Goal: Transaction & Acquisition: Book appointment/travel/reservation

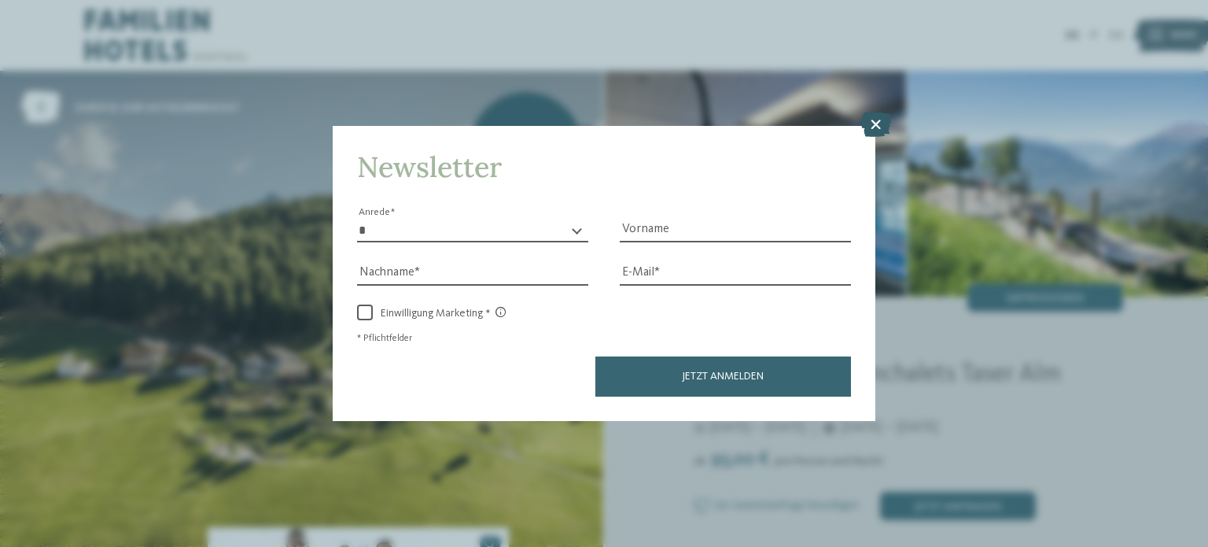
click at [877, 127] on icon at bounding box center [875, 124] width 31 height 25
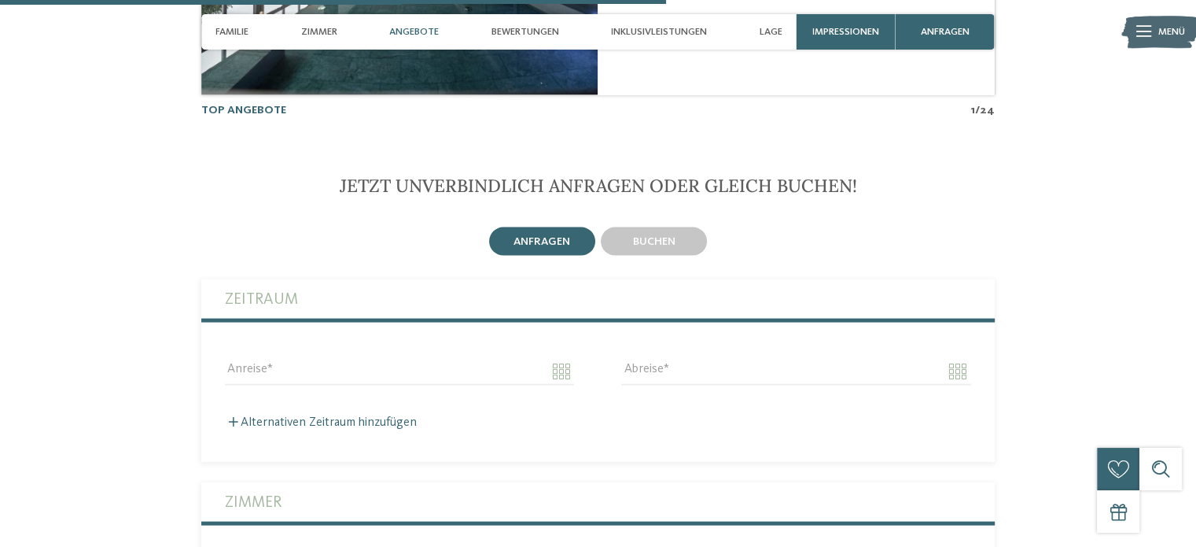
scroll to position [3145, 0]
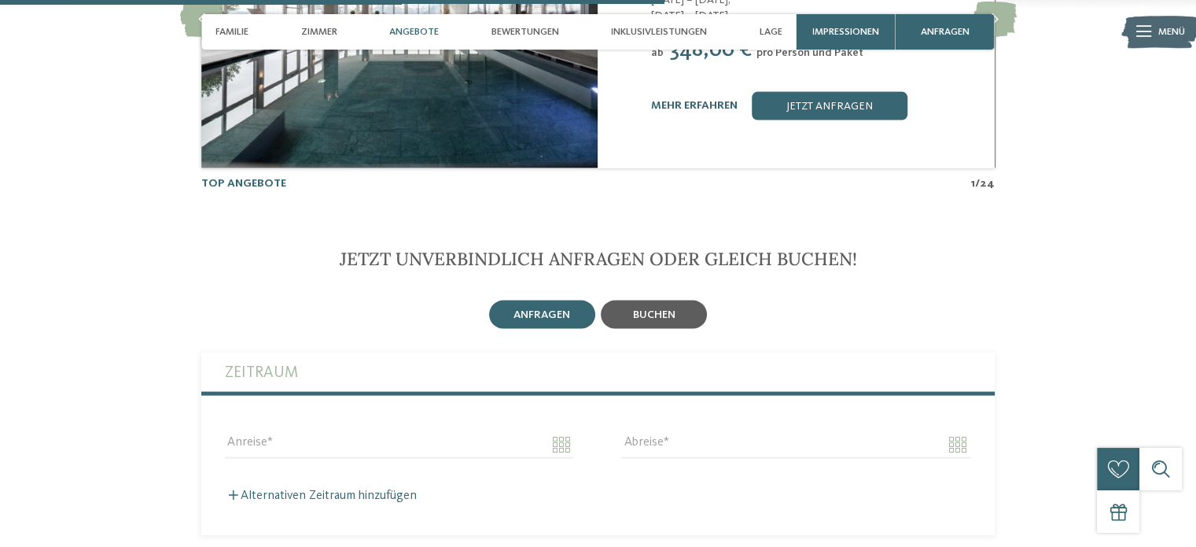
click at [643, 309] on span "buchen" at bounding box center [654, 314] width 42 height 11
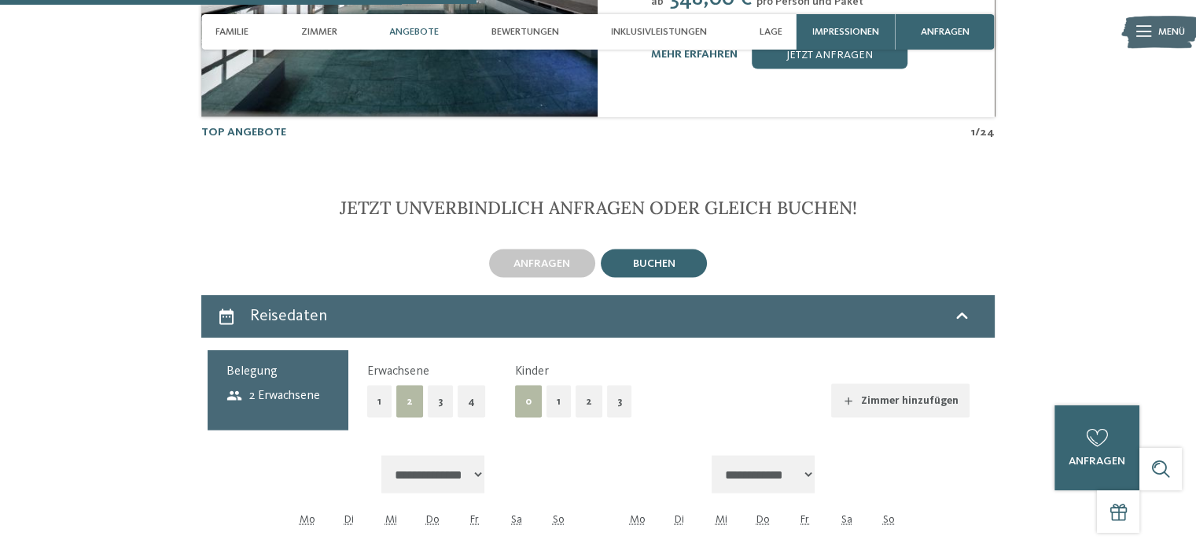
scroll to position [3224, 0]
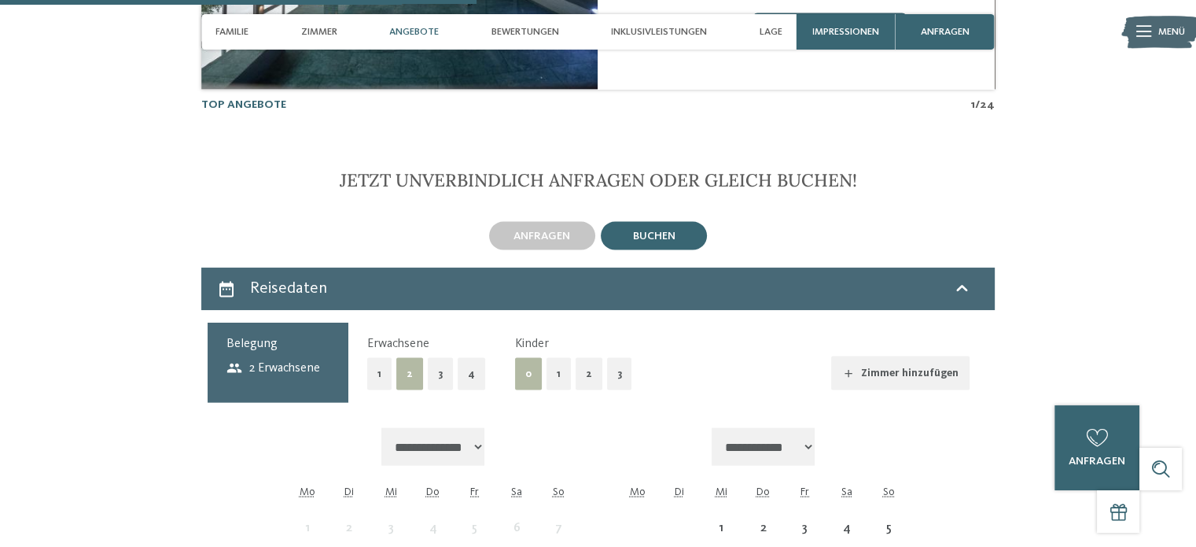
click at [554, 358] on button "1" at bounding box center [559, 374] width 24 height 32
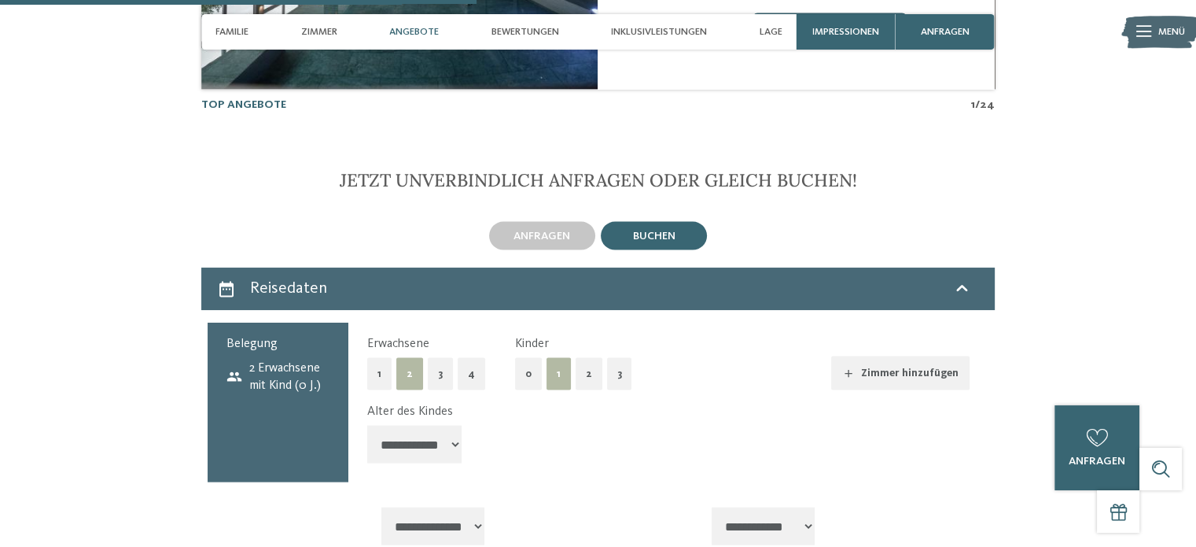
click at [450, 425] on select "**********" at bounding box center [414, 444] width 94 height 38
select select "*"
click at [367, 425] on select "**********" at bounding box center [414, 444] width 94 height 38
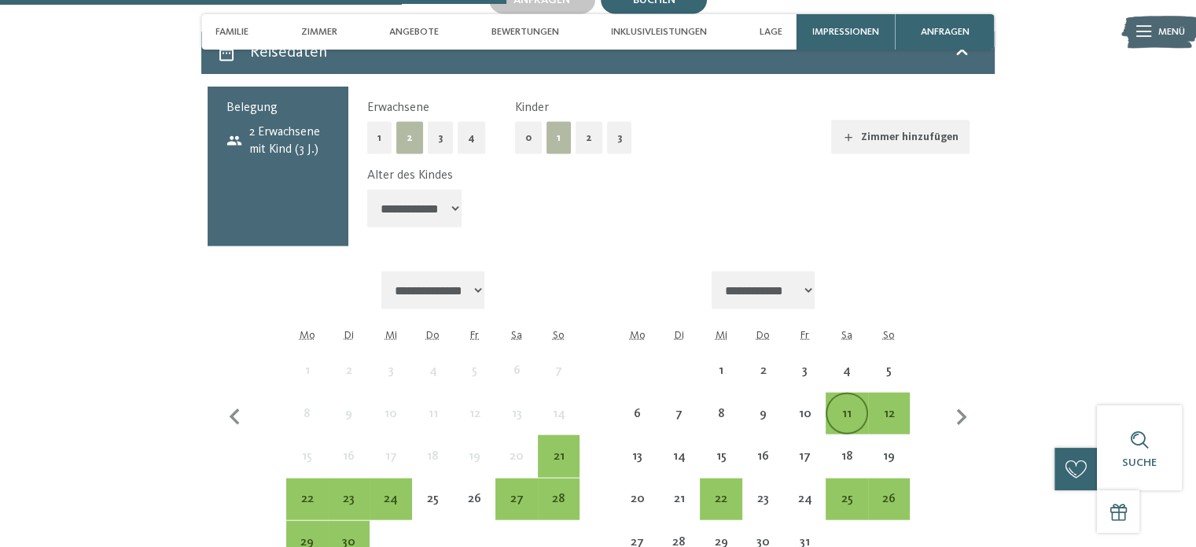
click at [838, 407] on div "11" at bounding box center [846, 426] width 39 height 39
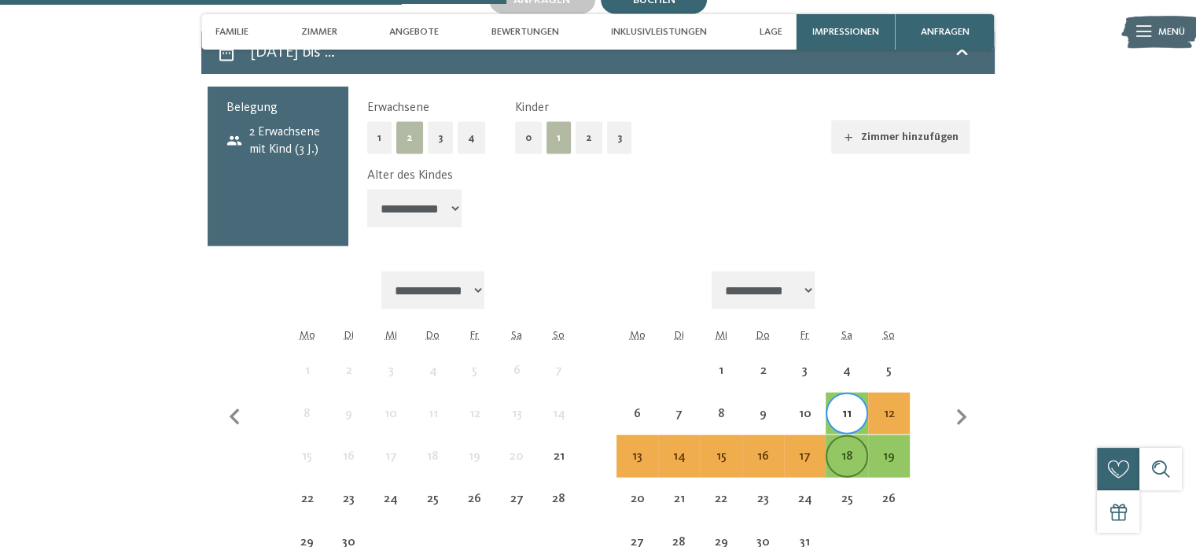
click at [843, 450] on div "18" at bounding box center [846, 469] width 39 height 39
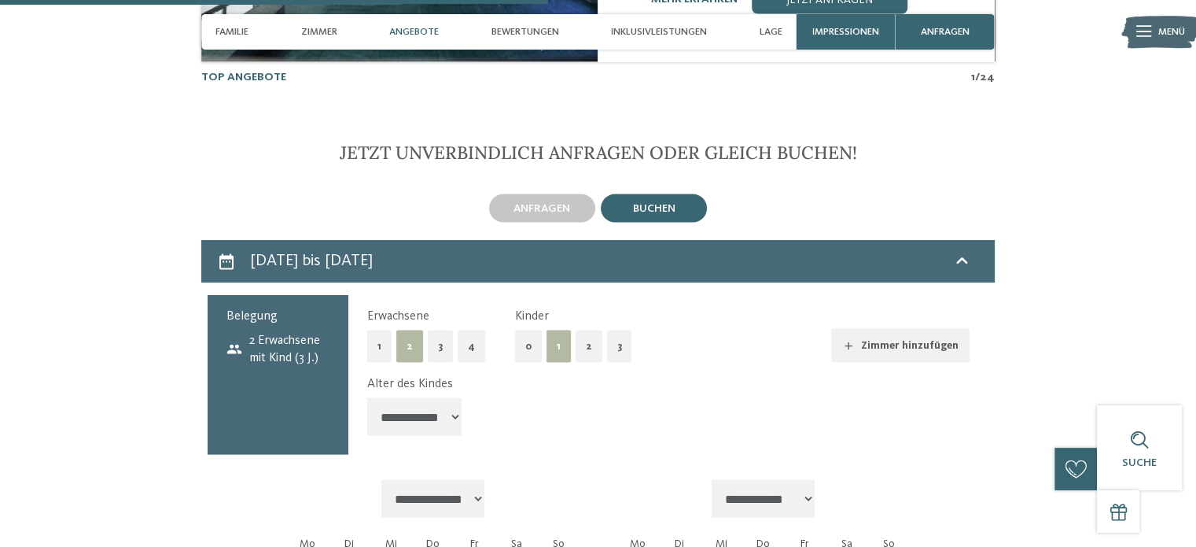
scroll to position [2988, 0]
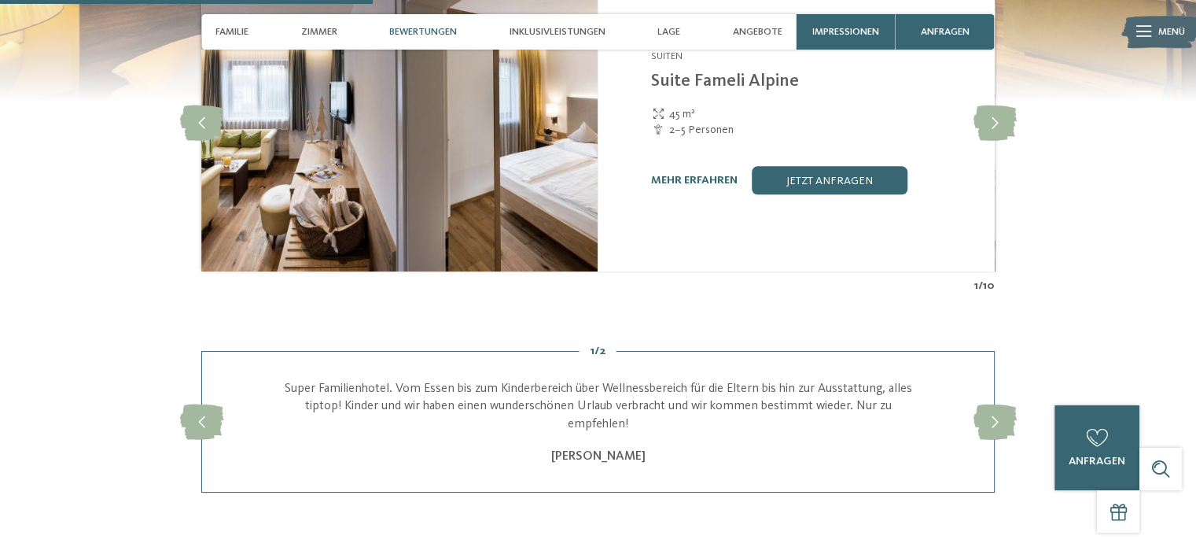
scroll to position [1573, 0]
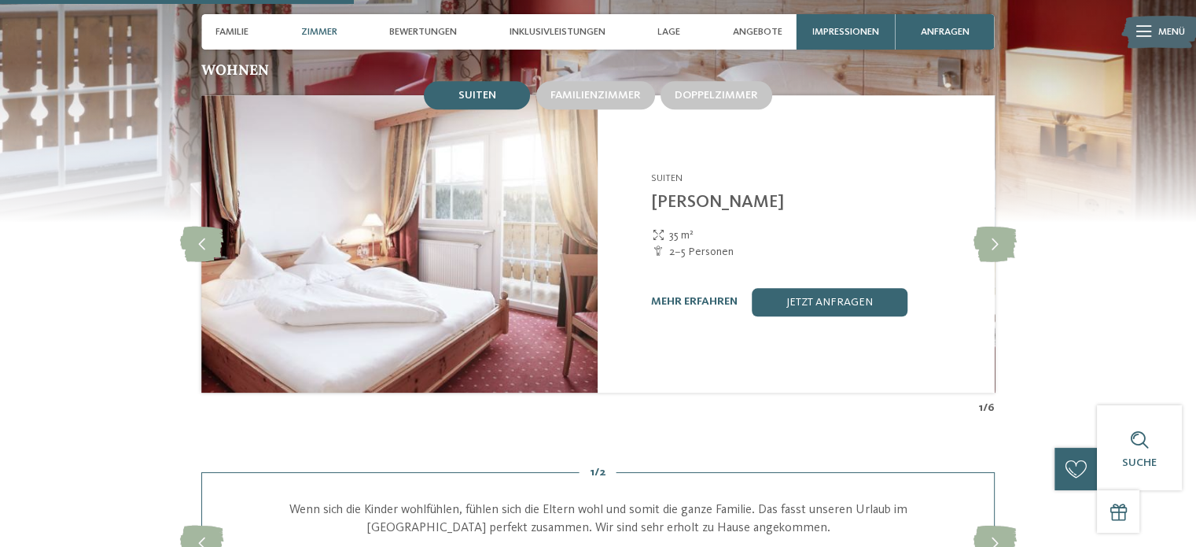
scroll to position [1415, 0]
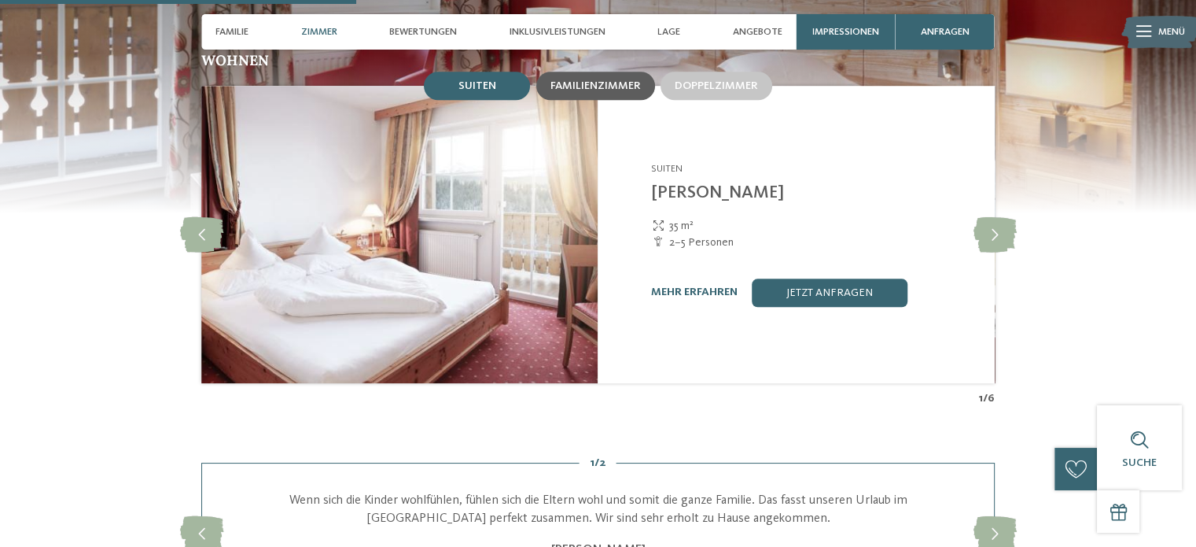
click at [600, 80] on span "Familienzimmer" at bounding box center [595, 85] width 90 height 11
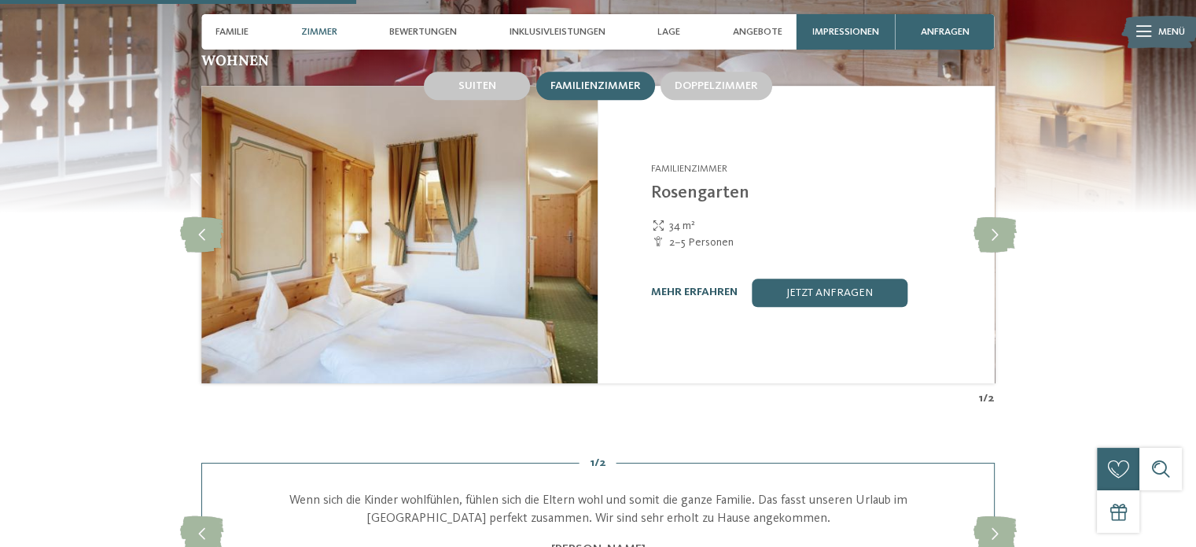
click at [686, 286] on link "mehr erfahren" at bounding box center [694, 291] width 86 height 11
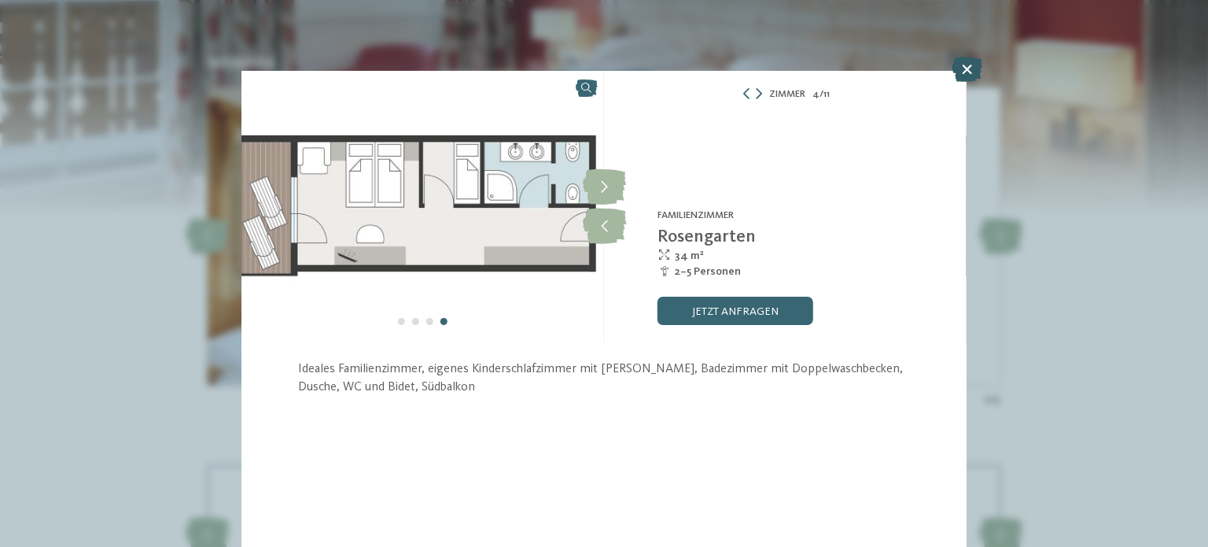
click at [970, 67] on icon at bounding box center [966, 69] width 31 height 25
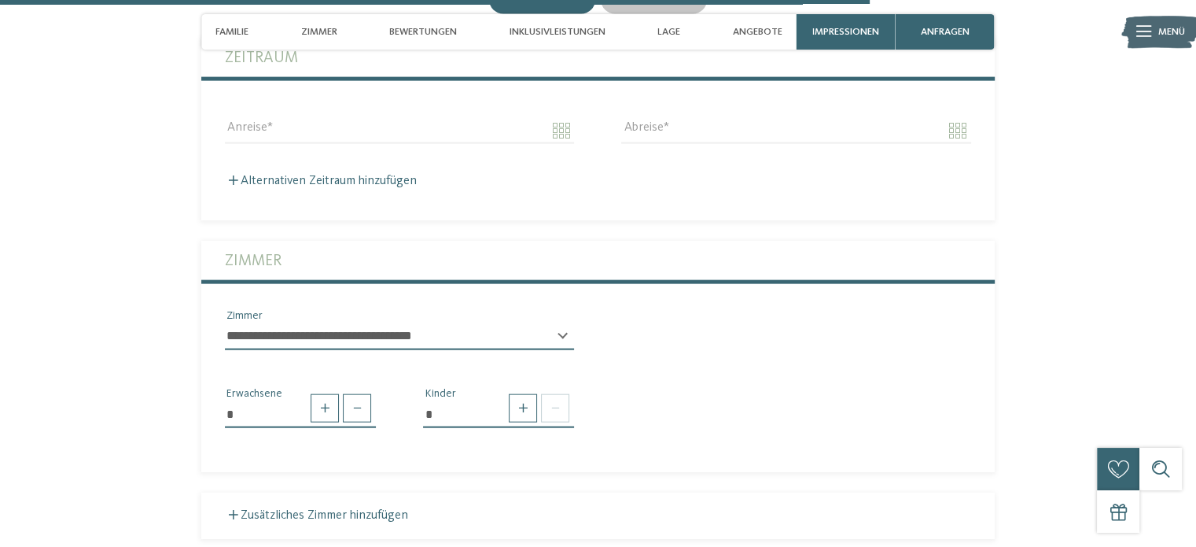
scroll to position [3303, 0]
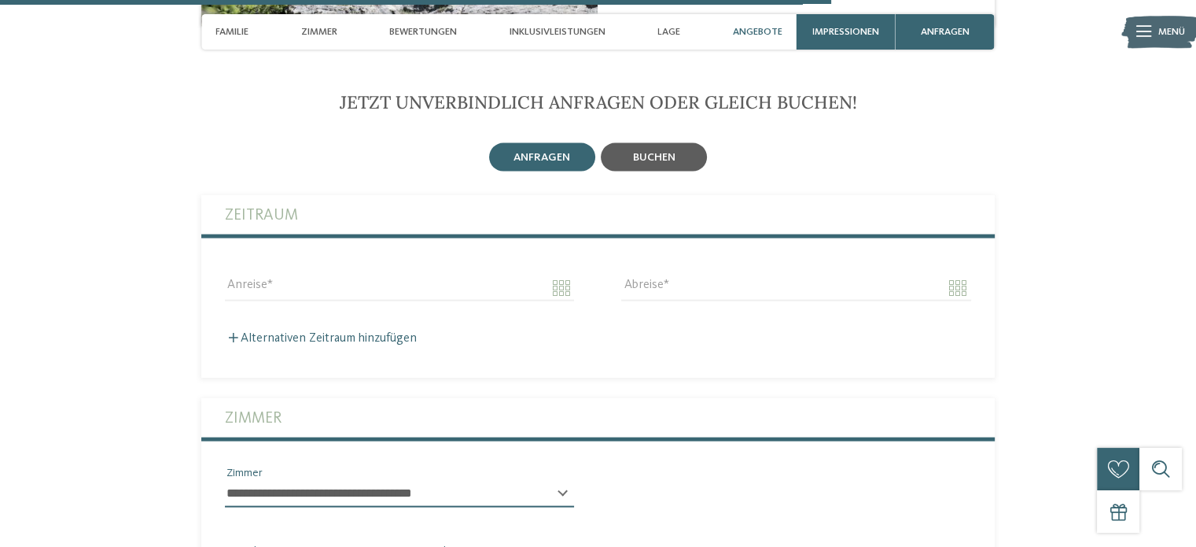
click at [661, 152] on span "buchen" at bounding box center [654, 157] width 42 height 11
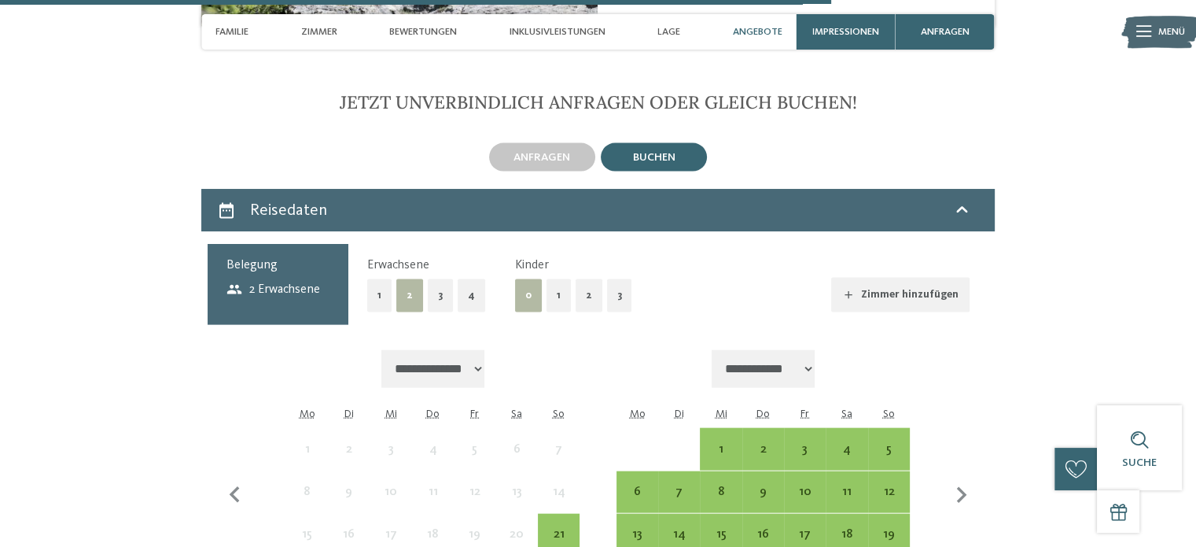
click at [560, 282] on button "1" at bounding box center [559, 295] width 24 height 32
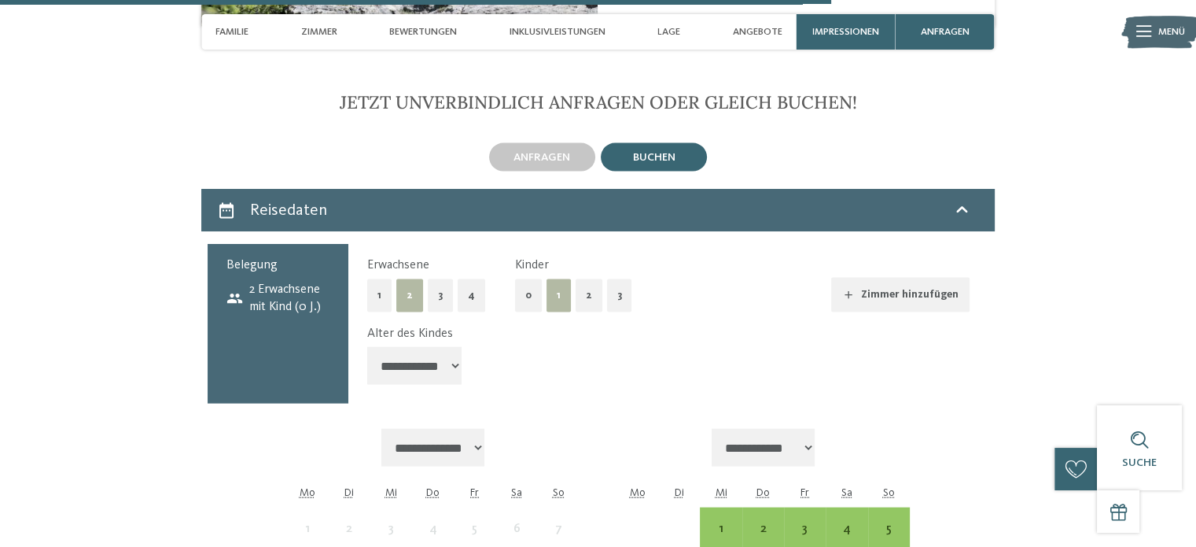
click at [435, 355] on select "**********" at bounding box center [414, 366] width 94 height 38
select select "*"
click at [367, 347] on select "**********" at bounding box center [414, 366] width 94 height 38
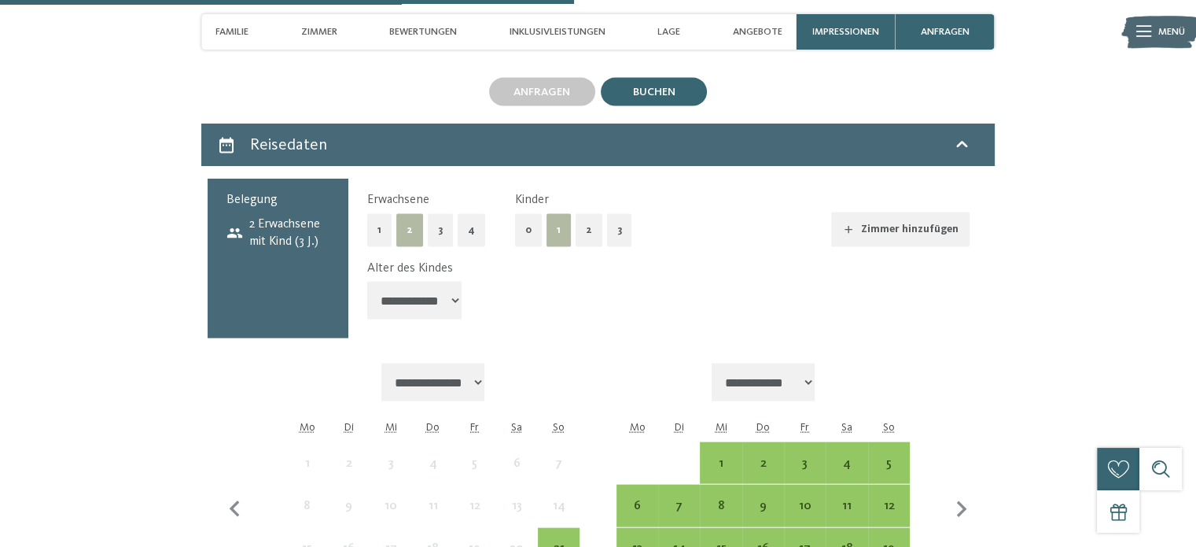
scroll to position [3381, 0]
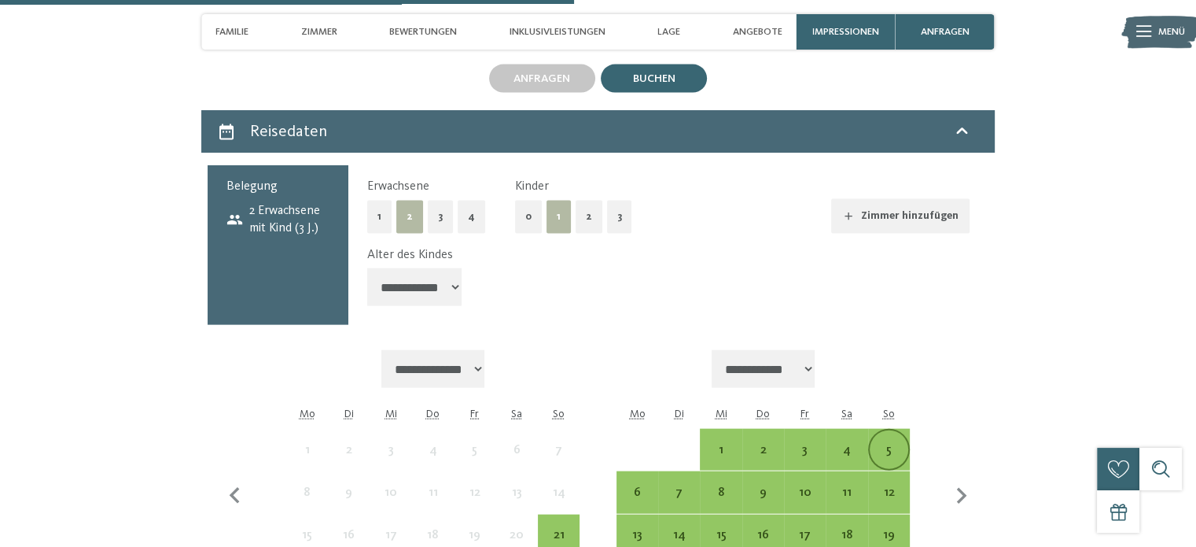
click at [895, 430] on div "5" at bounding box center [889, 449] width 39 height 39
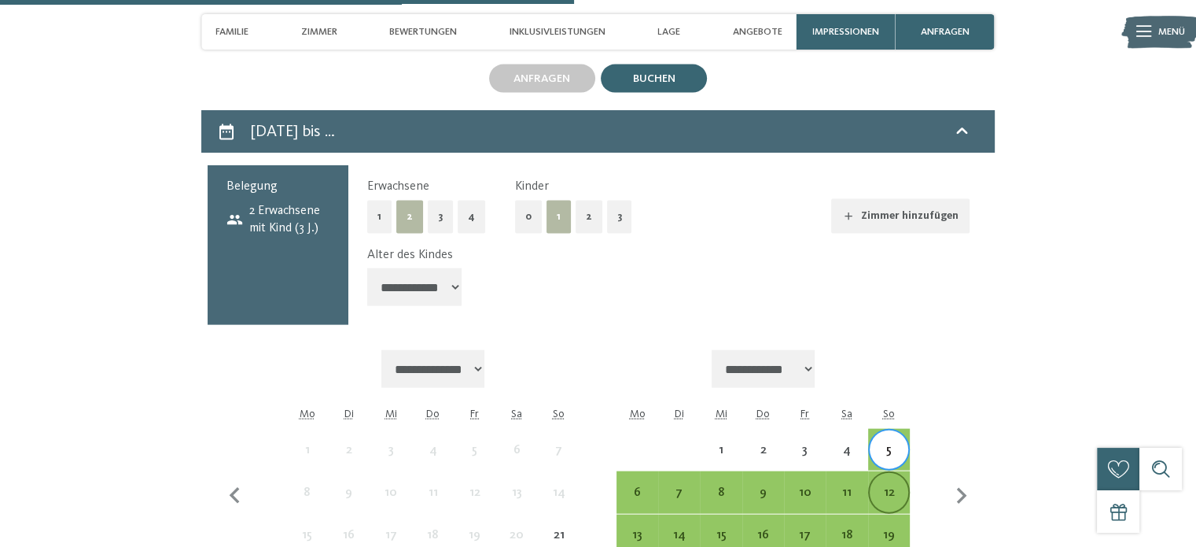
click at [885, 486] on div "12" at bounding box center [889, 505] width 39 height 39
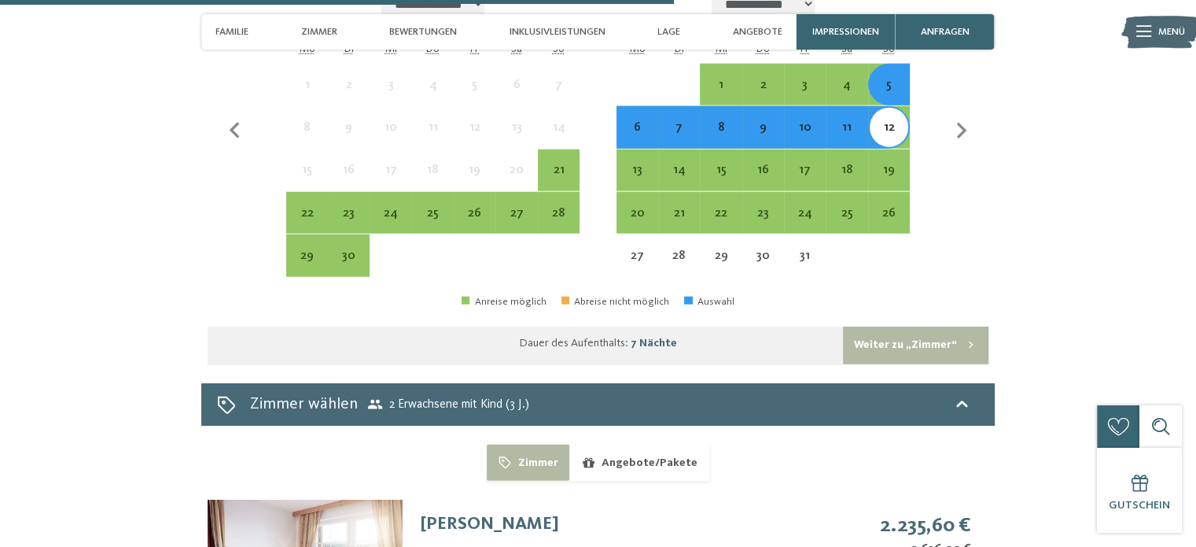
scroll to position [3774, 0]
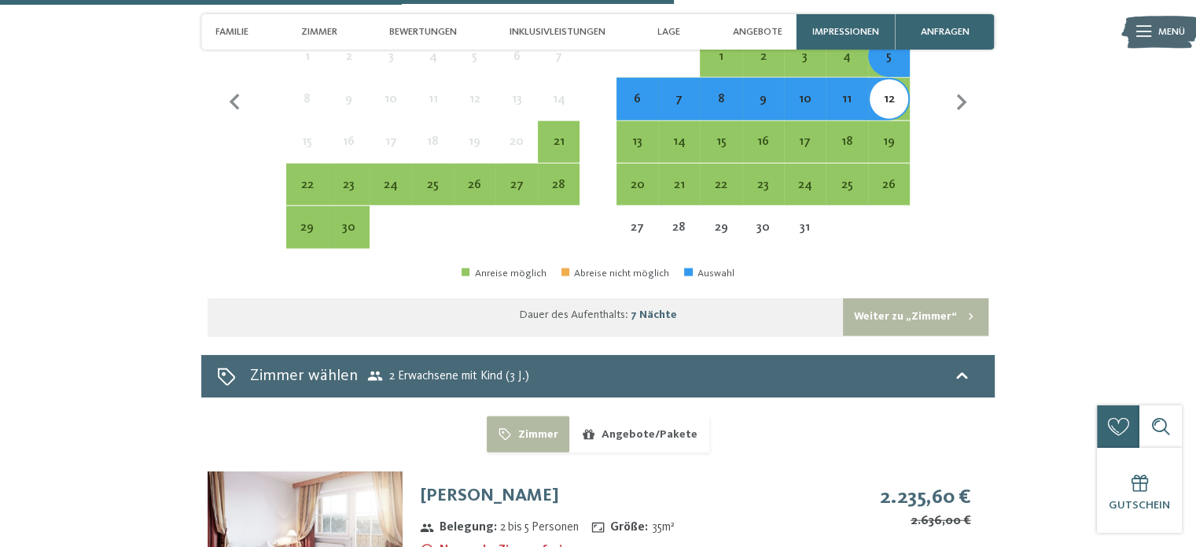
click at [884, 298] on button "Weiter zu „Zimmer“" at bounding box center [915, 317] width 145 height 38
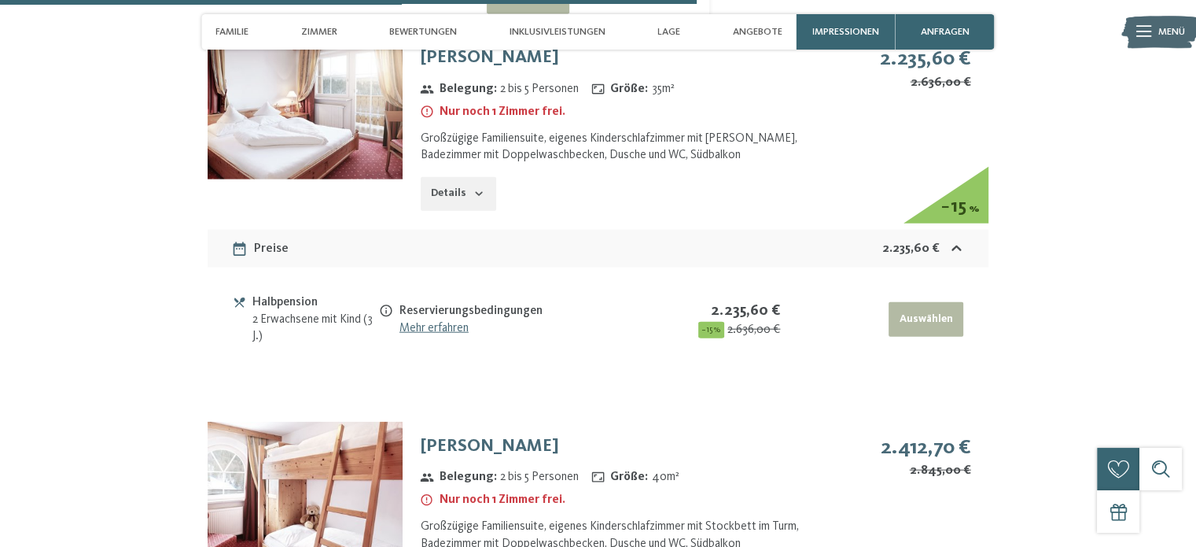
scroll to position [3553, 0]
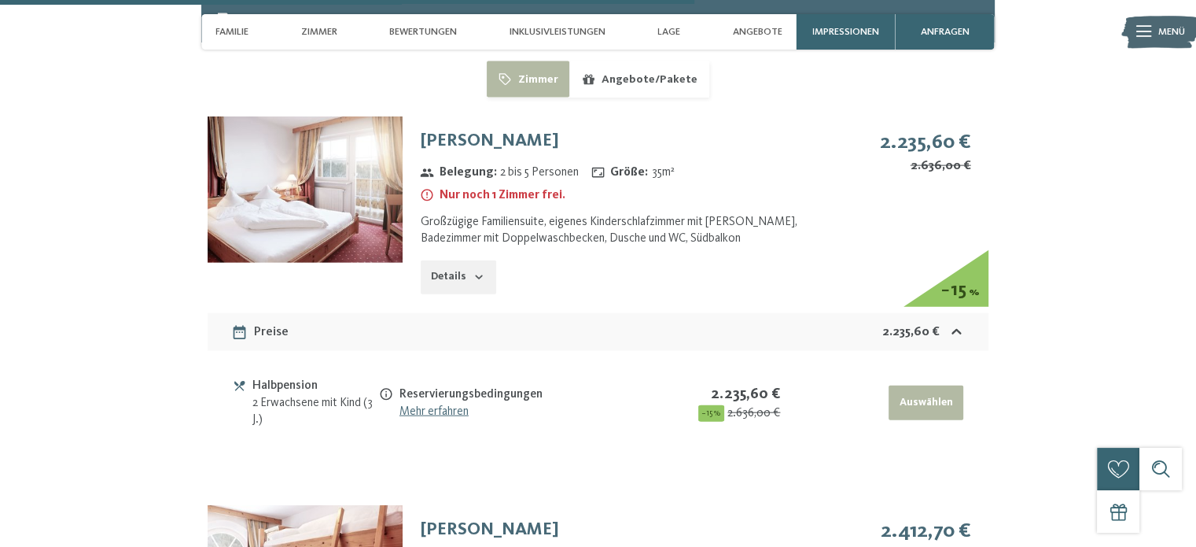
click at [480, 271] on icon "button" at bounding box center [479, 277] width 13 height 13
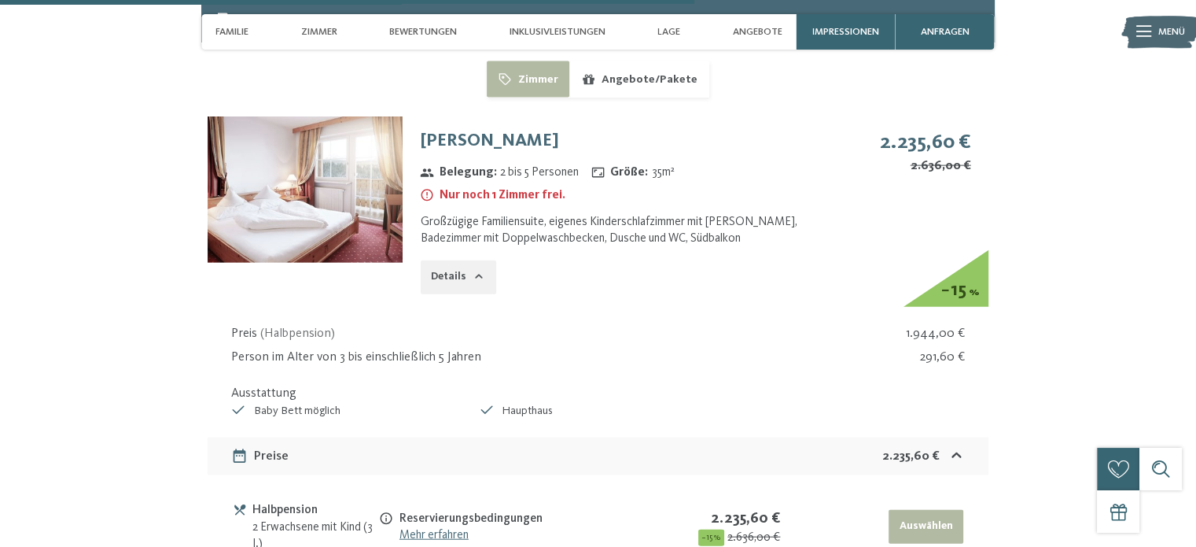
click at [480, 271] on icon "button" at bounding box center [479, 277] width 13 height 13
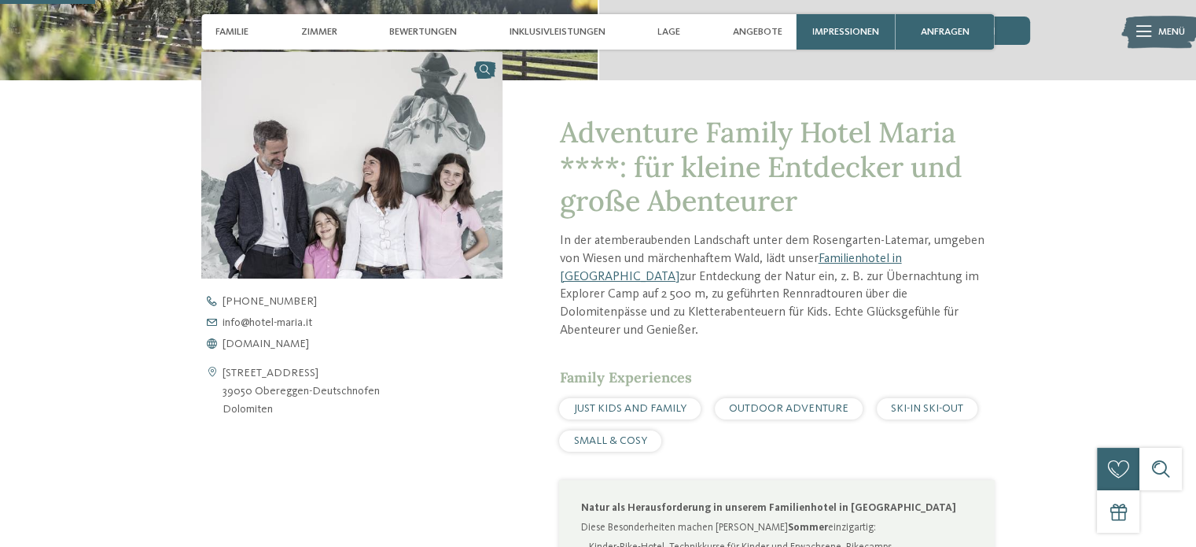
scroll to position [487, 0]
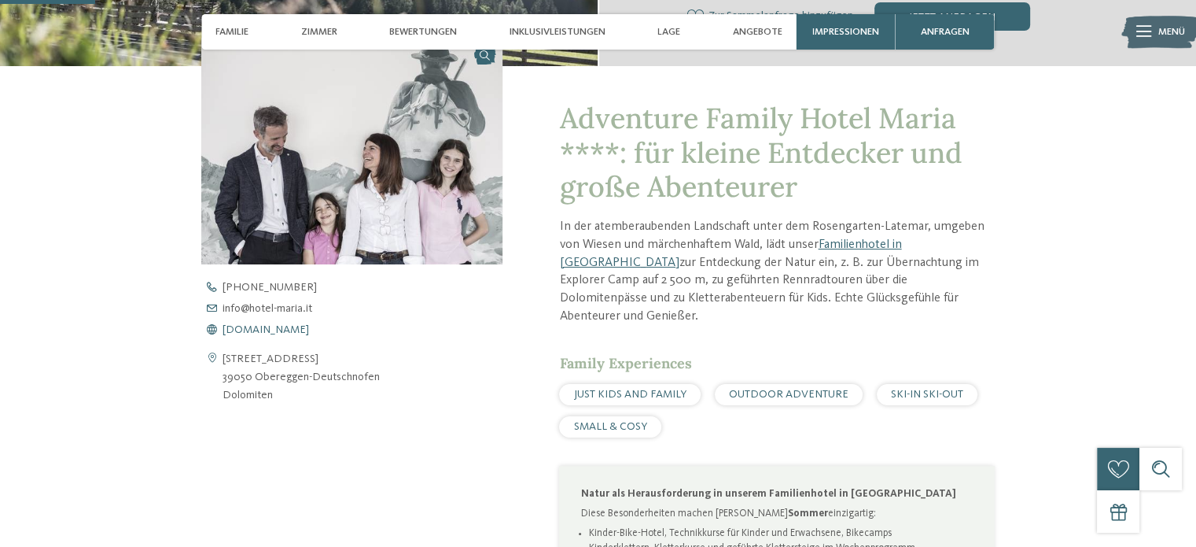
click at [255, 326] on span "www.hotel-maria.it" at bounding box center [266, 329] width 86 height 11
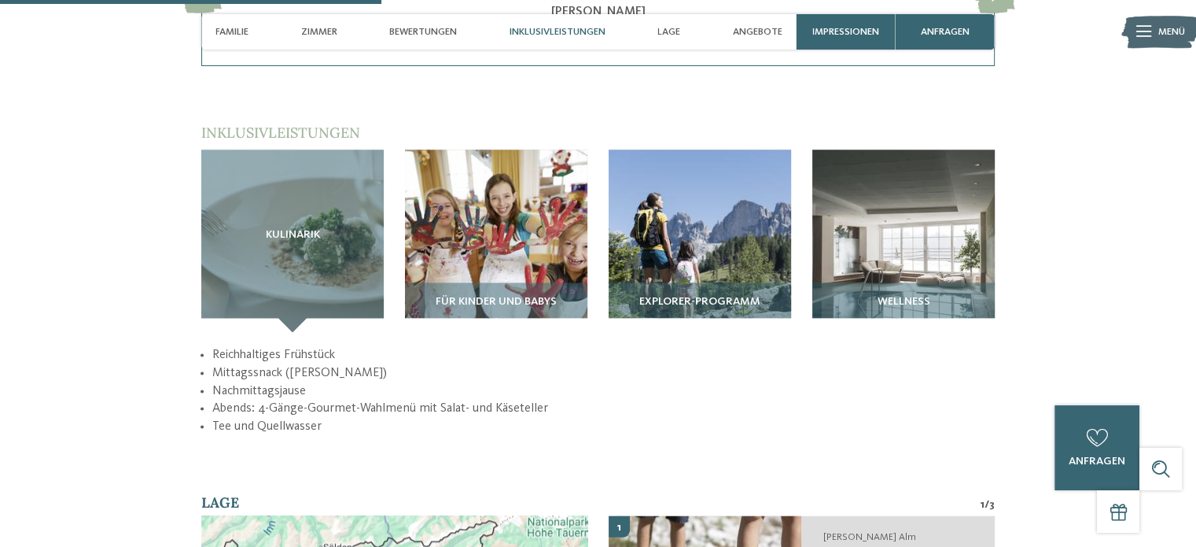
scroll to position [1981, 0]
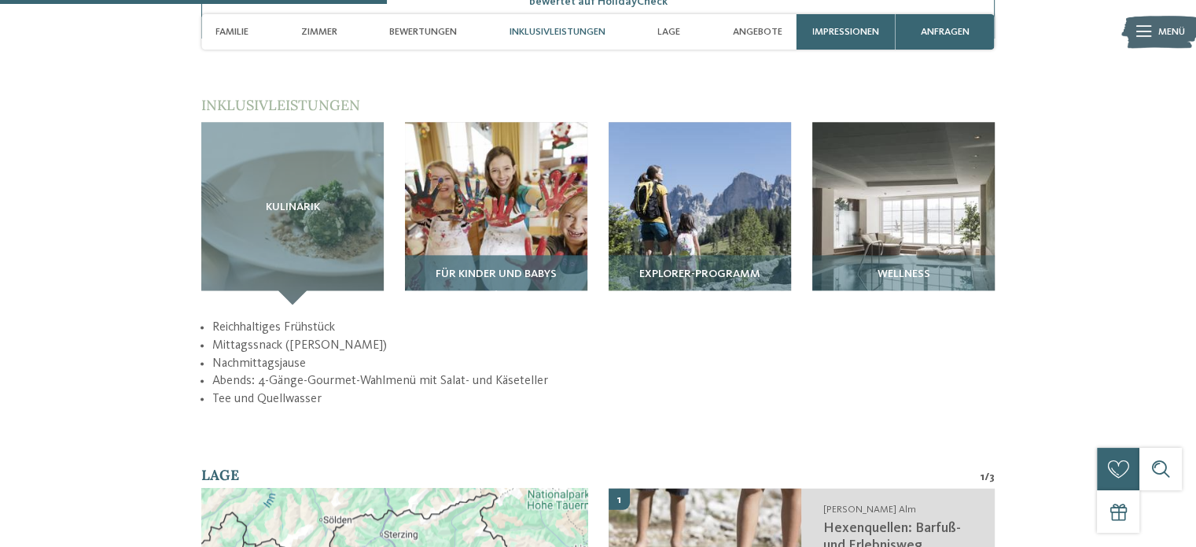
click at [522, 265] on div "Für Kinder und Babys" at bounding box center [496, 280] width 182 height 50
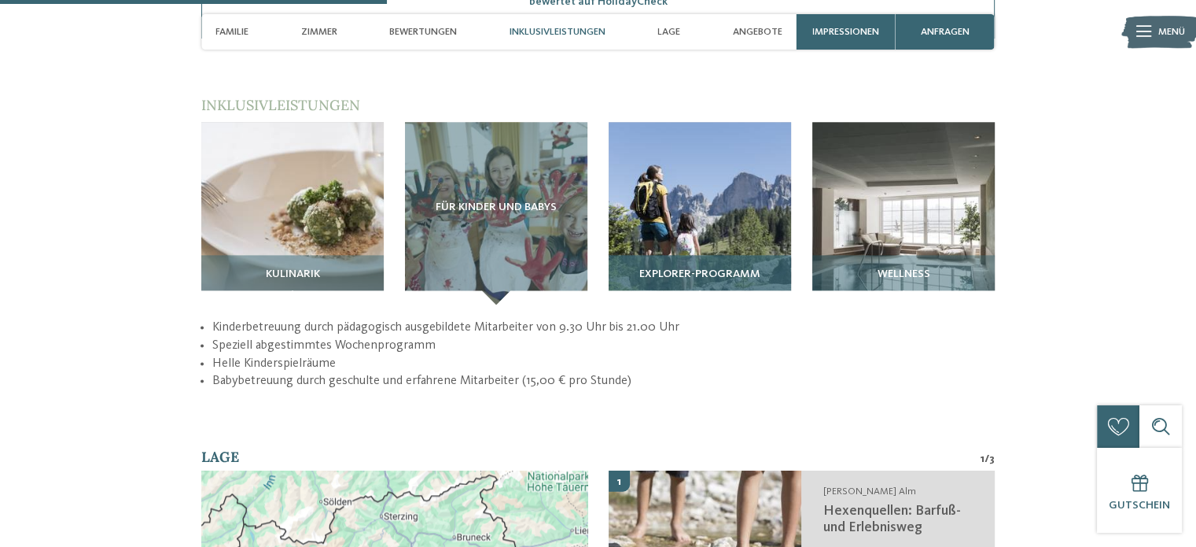
click at [655, 255] on div "Explorer-Programm" at bounding box center [700, 280] width 182 height 50
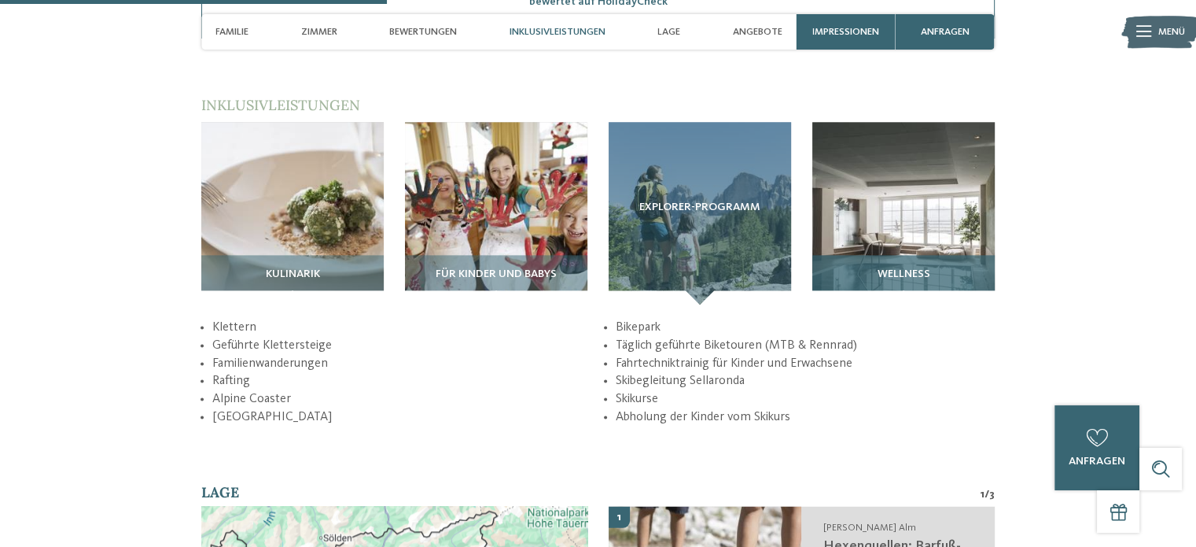
click at [863, 268] on h3 "Wellness" at bounding box center [903, 274] width 168 height 13
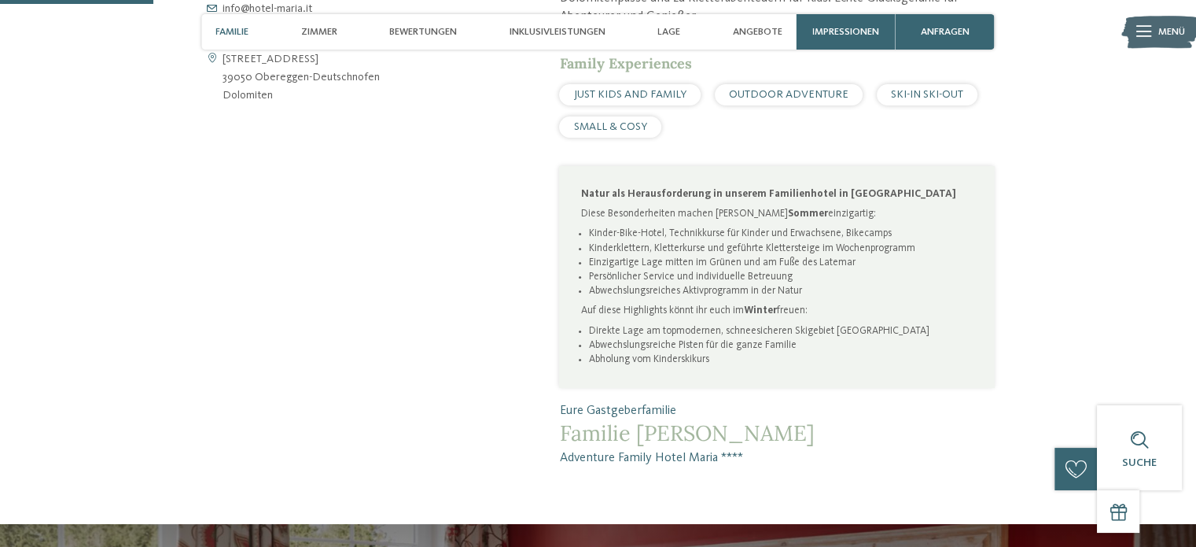
scroll to position [393, 0]
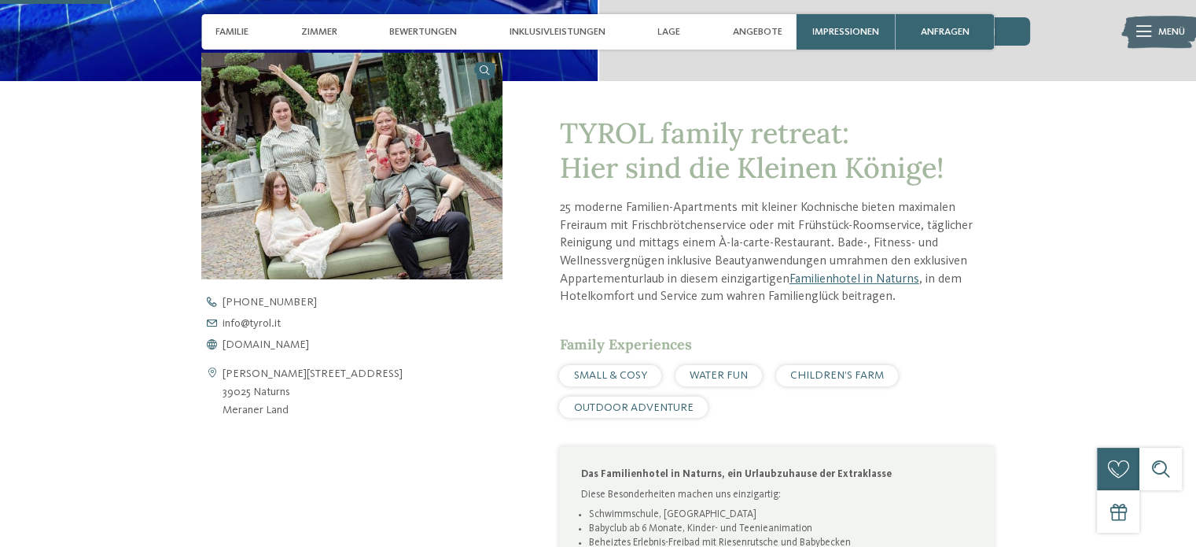
scroll to position [157, 0]
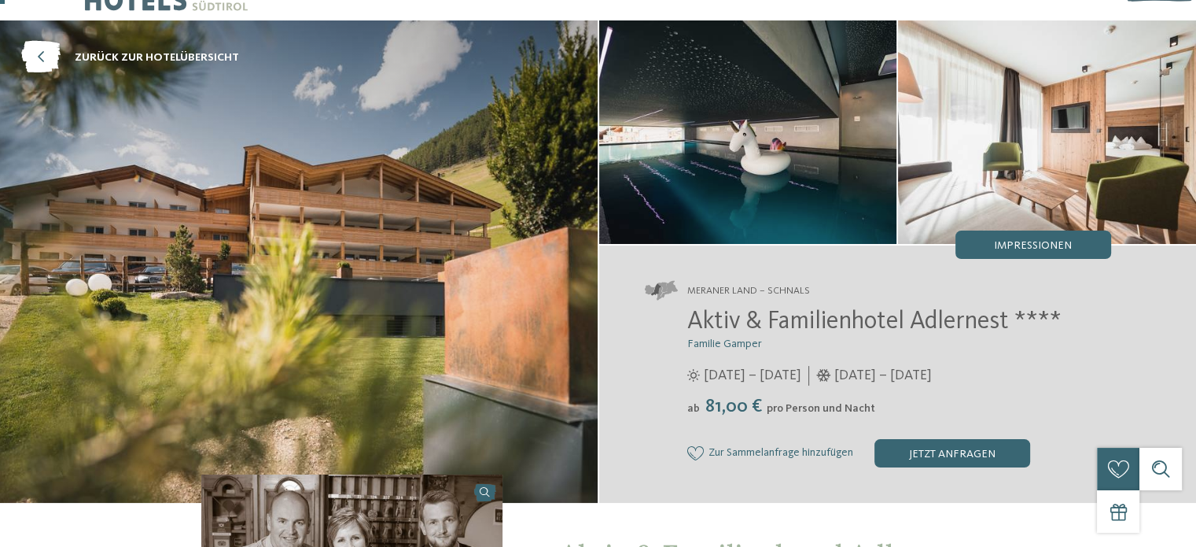
scroll to position [79, 0]
